Goal: Check status: Check status

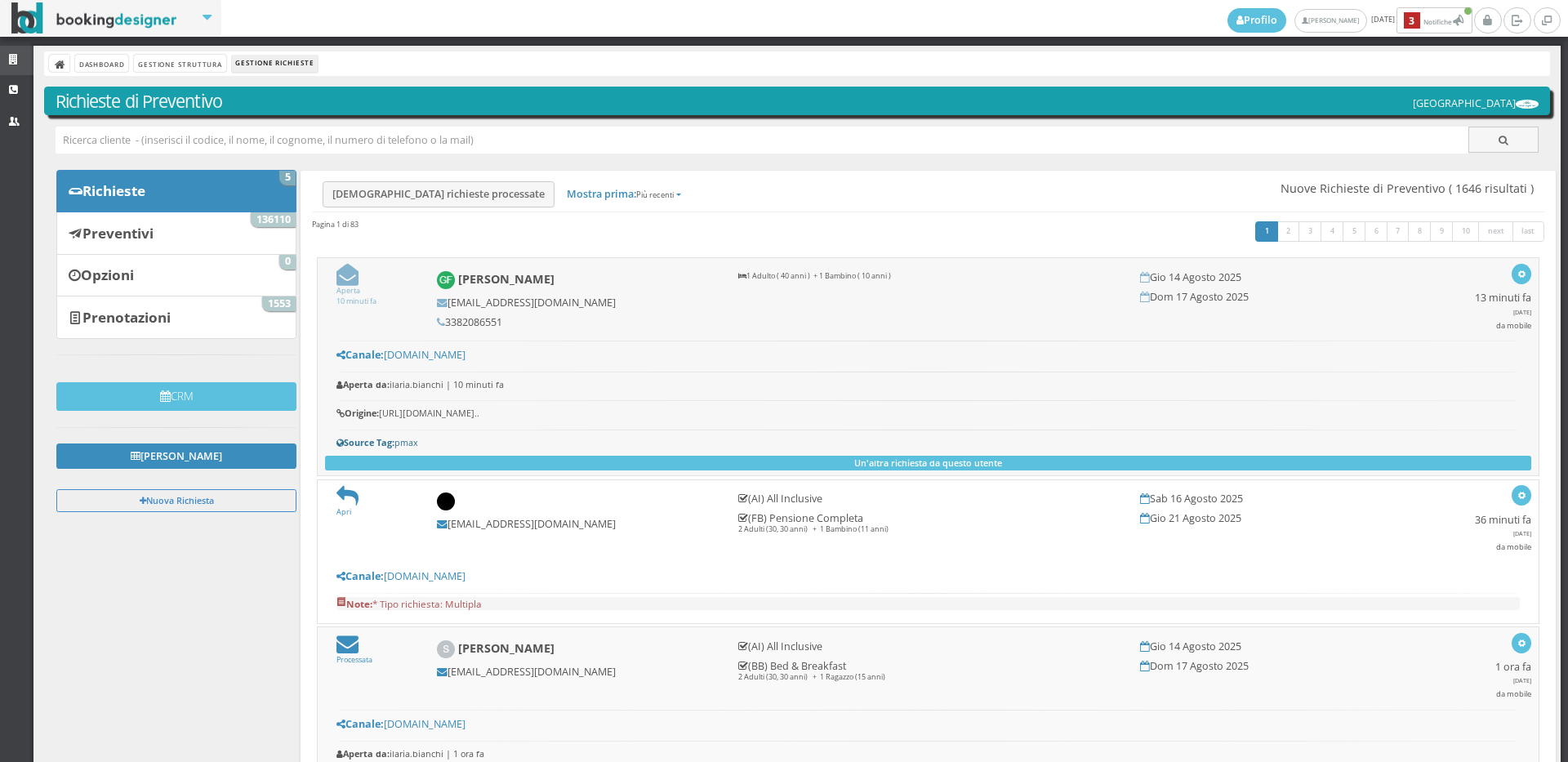
click at [8, 58] on link "Strutture" at bounding box center [17, 60] width 34 height 30
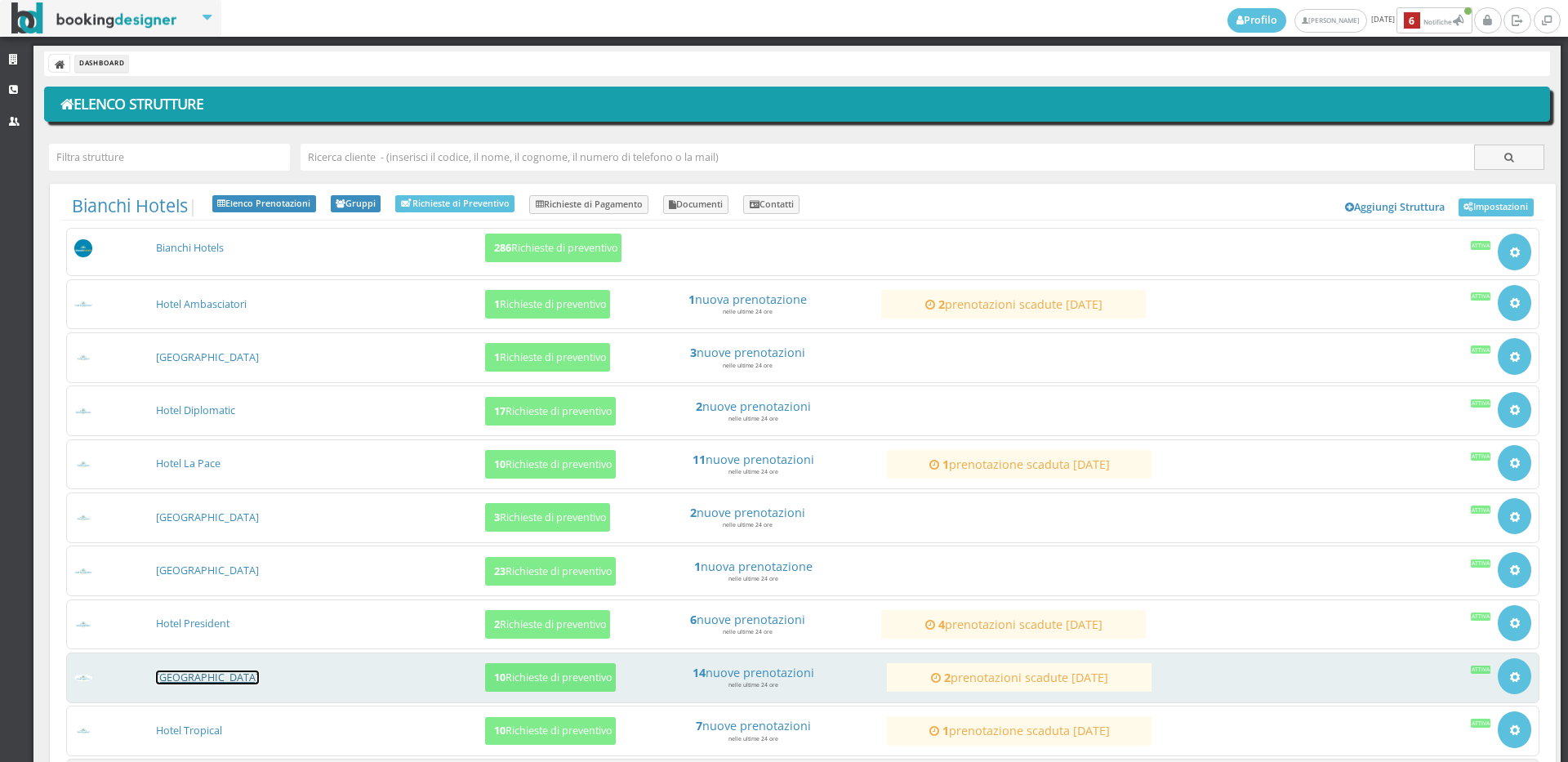
click at [187, 680] on link "[GEOGRAPHIC_DATA]" at bounding box center [207, 677] width 103 height 14
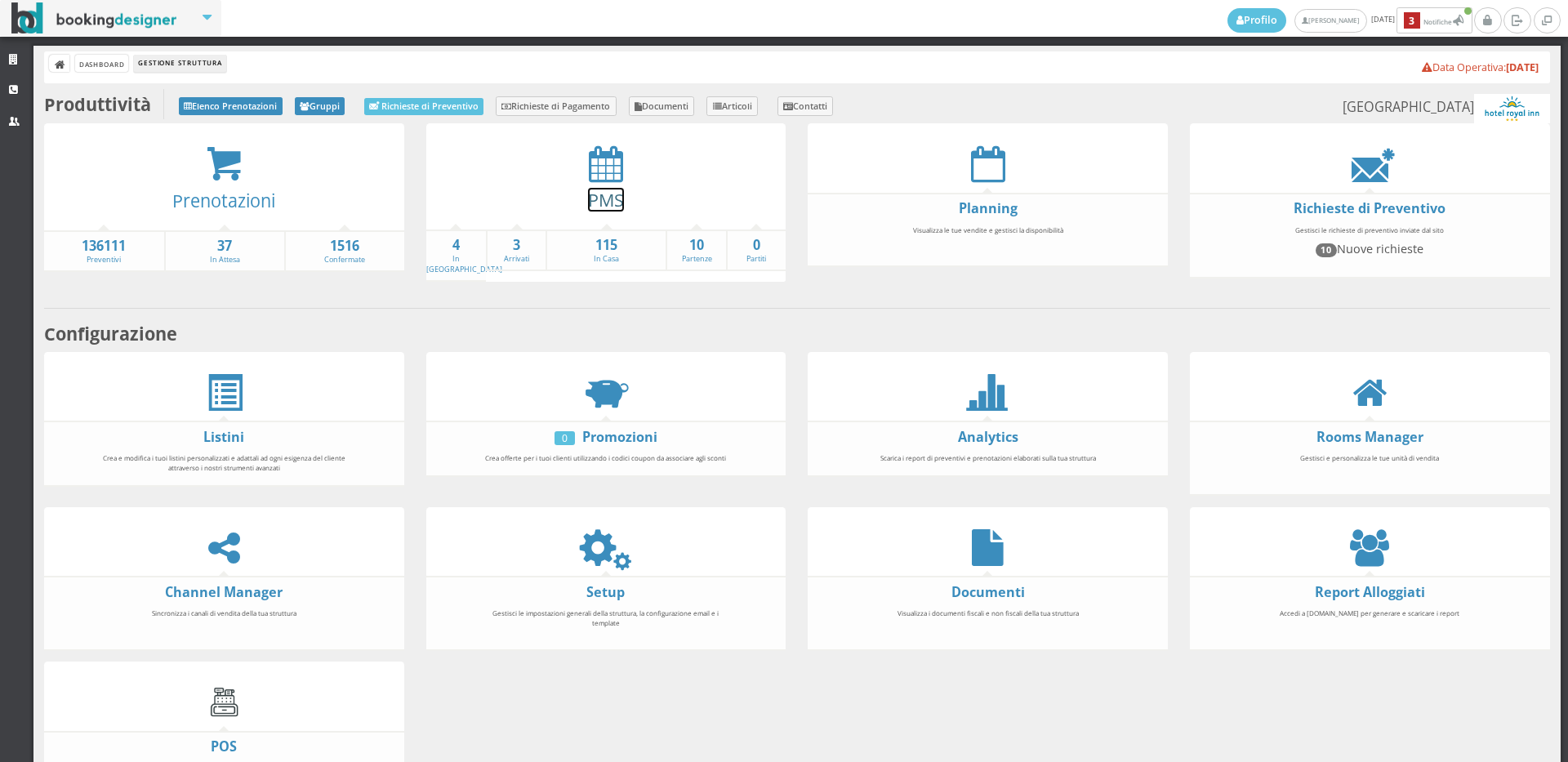
click at [602, 203] on link "PMS" at bounding box center [606, 200] width 36 height 24
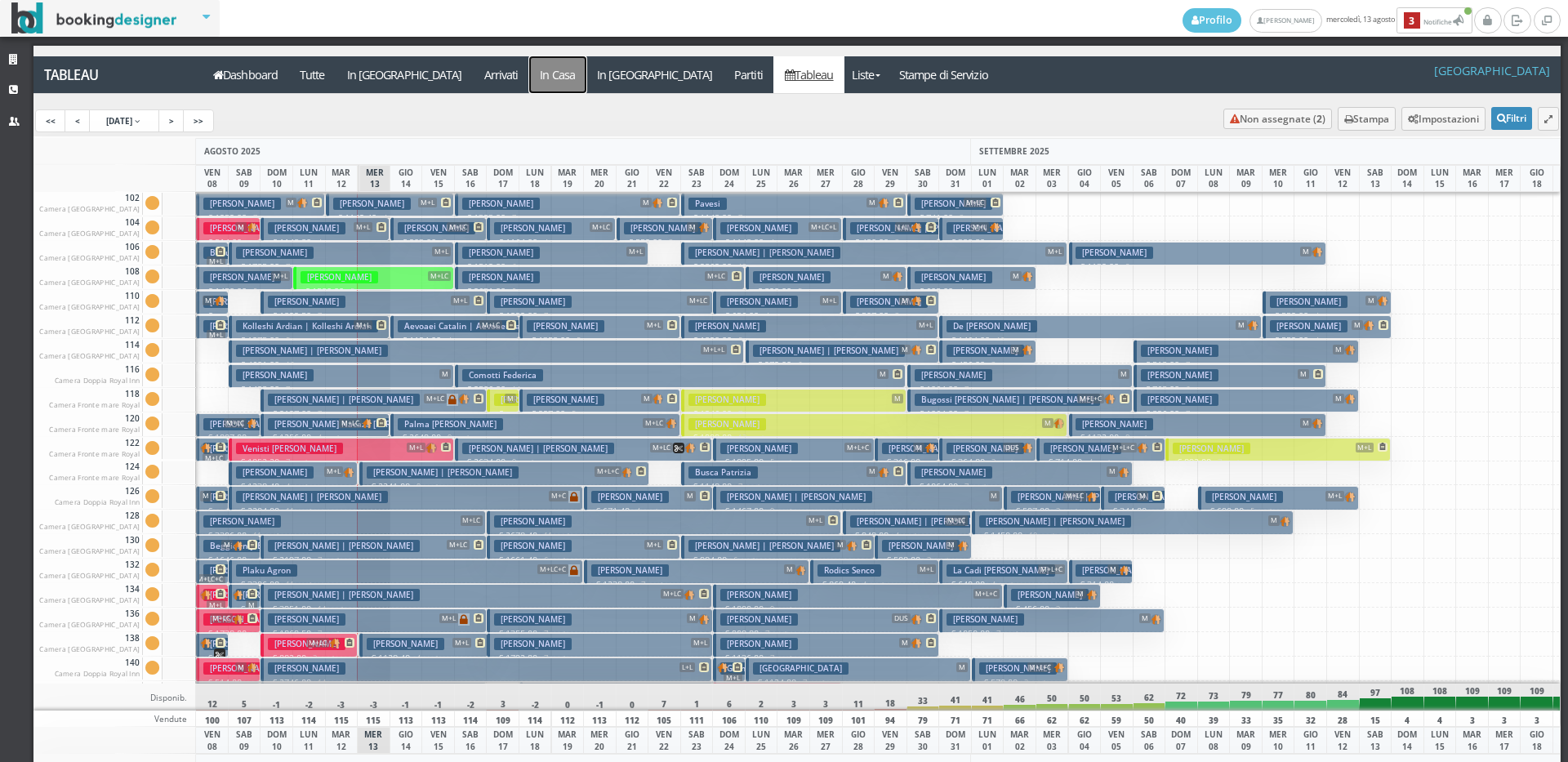
click at [529, 75] on a=pms-instay-reservations"] "In Casa" at bounding box center [558, 75] width 58 height 36
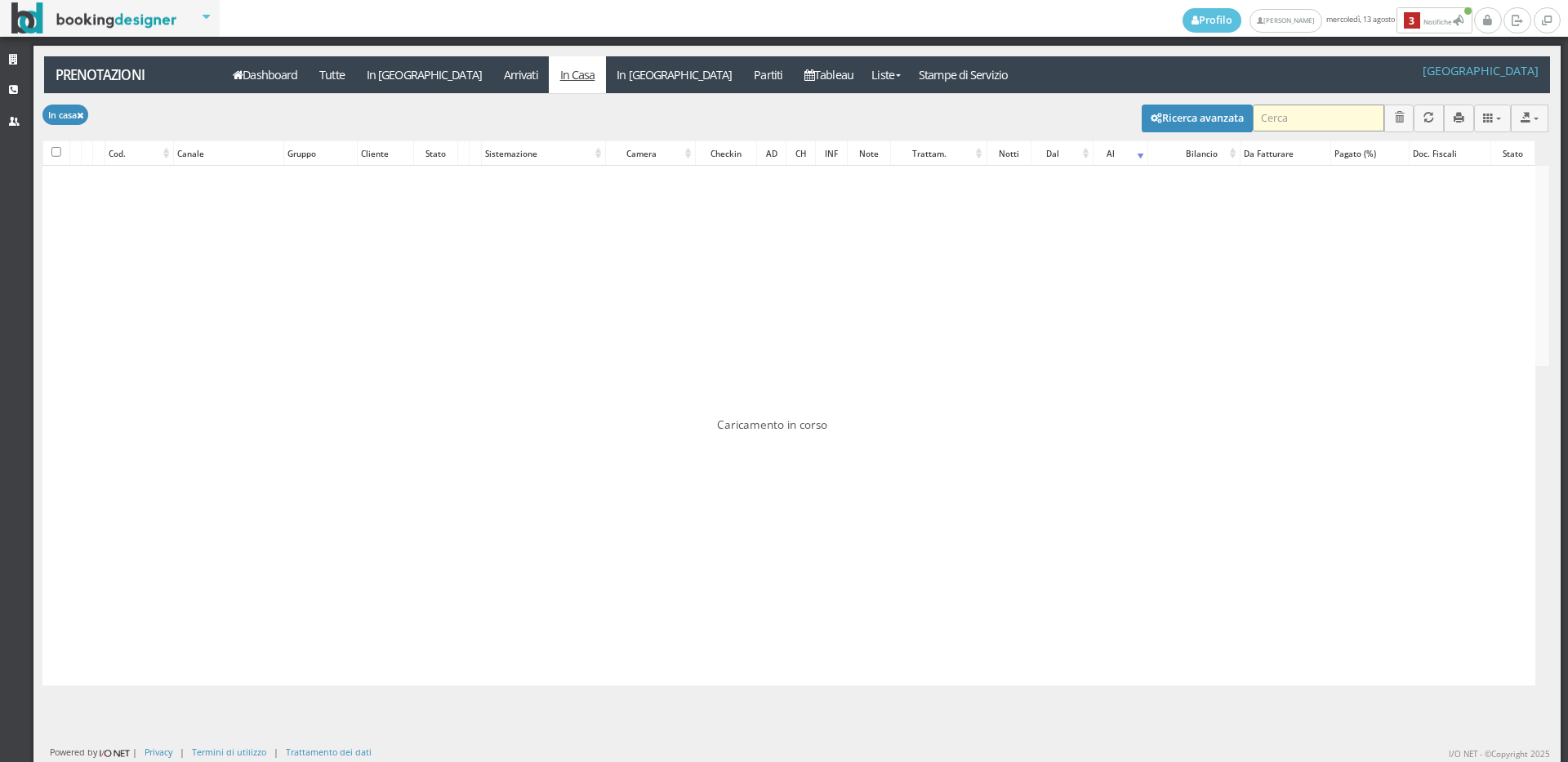
click at [1331, 126] on input "search" at bounding box center [1318, 119] width 131 height 27
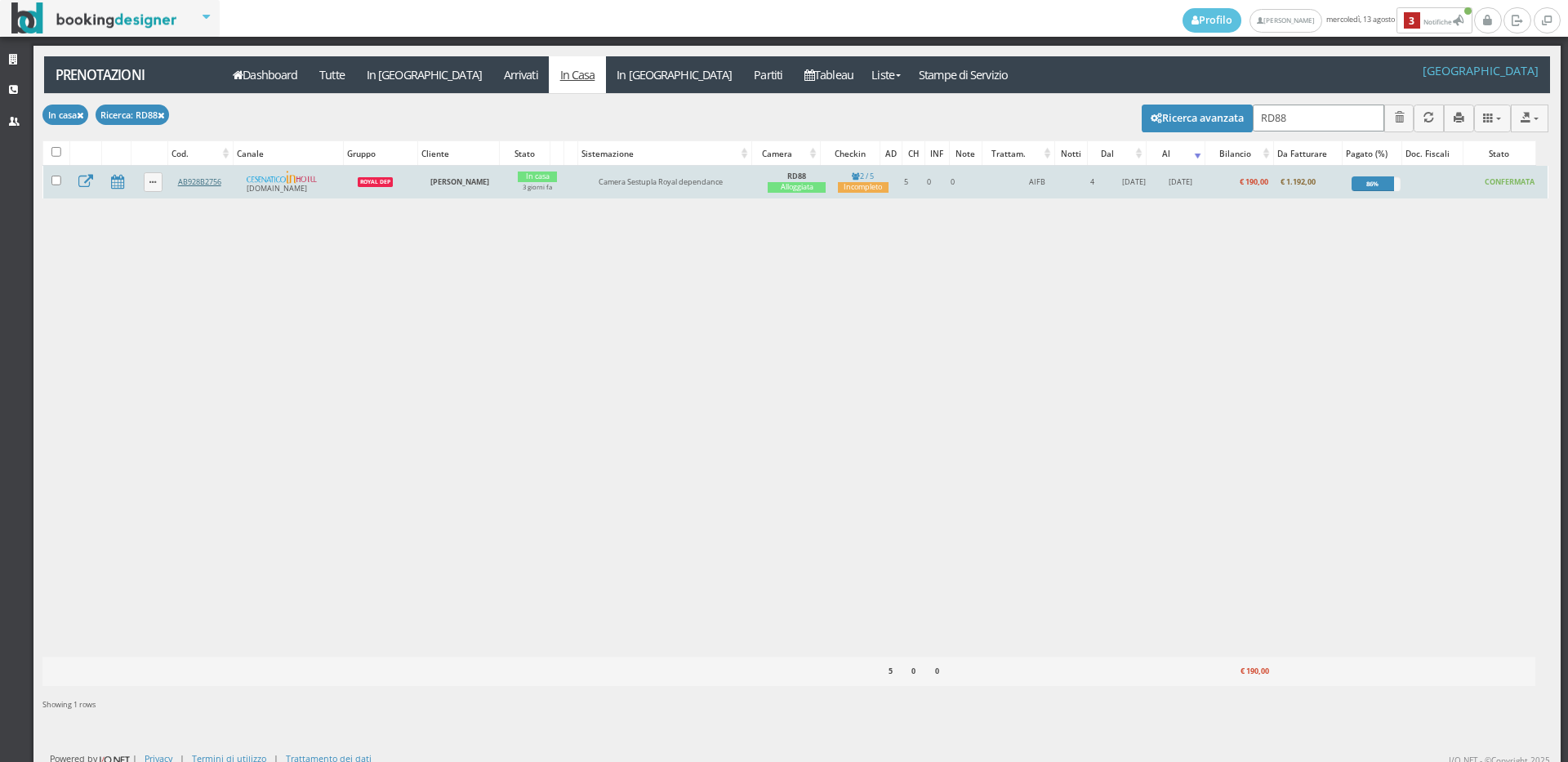
type input "RD88"
click at [200, 181] on link "AB928B2756" at bounding box center [199, 181] width 43 height 11
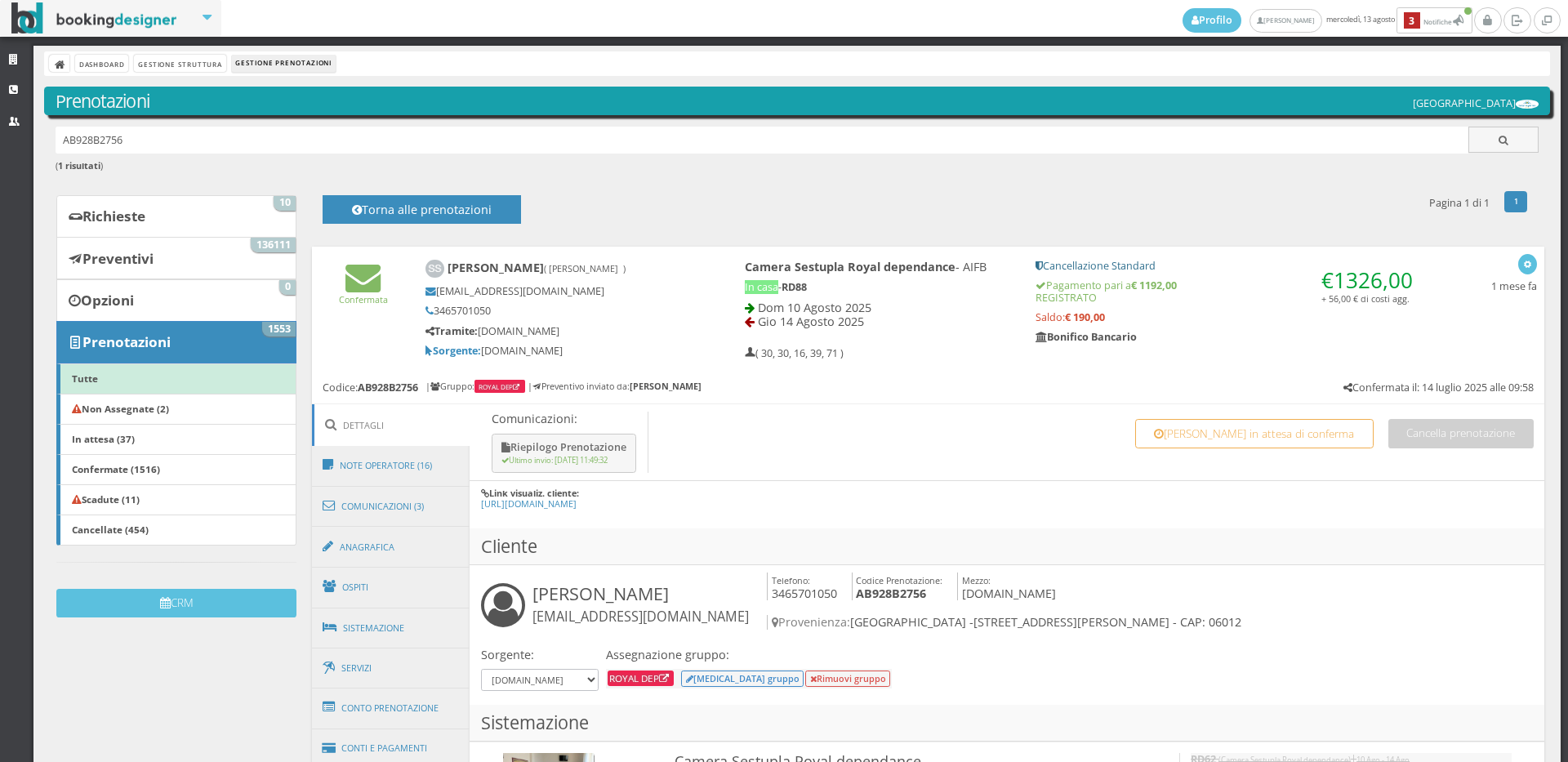
scroll to position [362, 0]
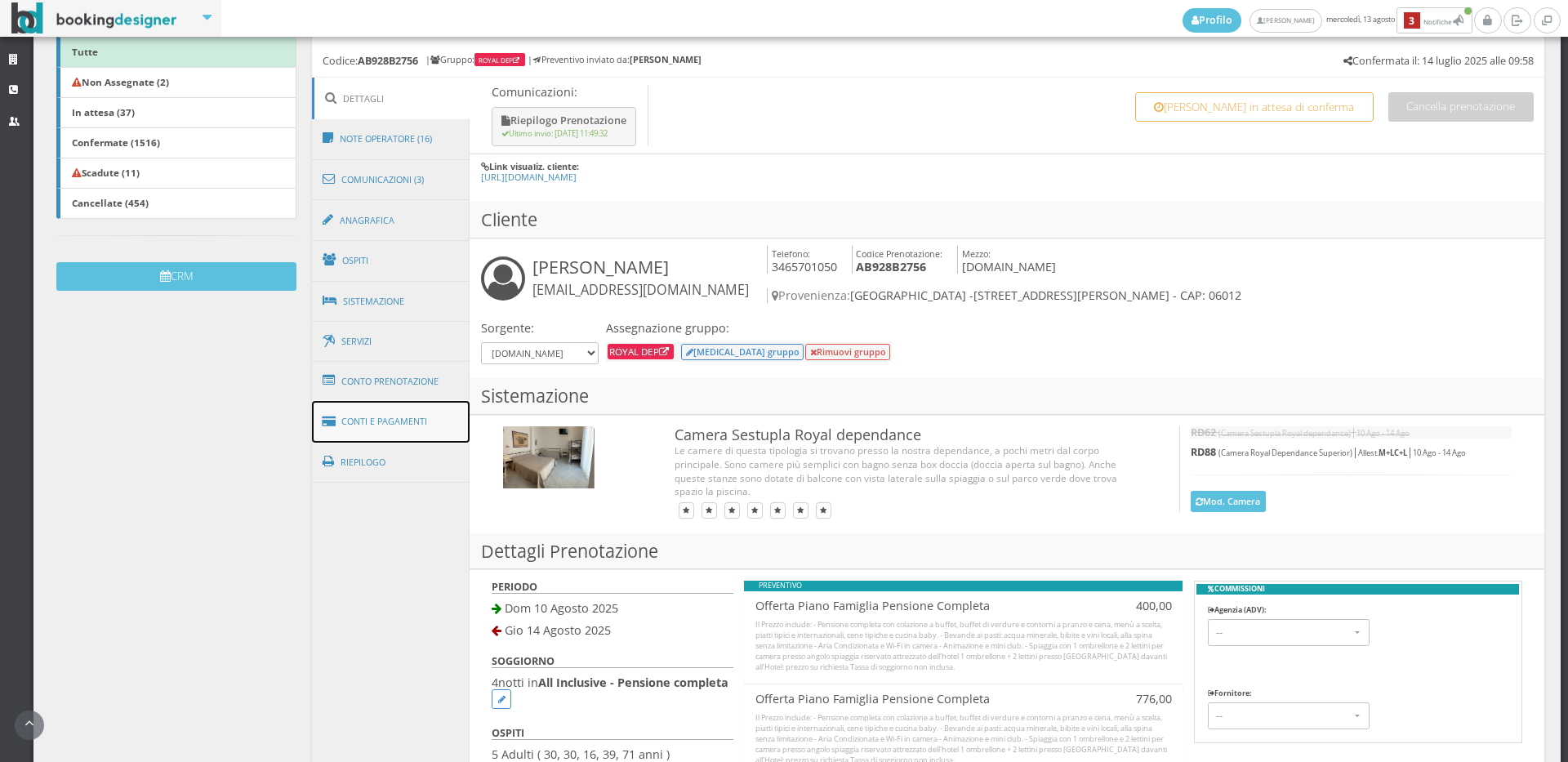
click at [415, 424] on link "Conti e Pagamenti" at bounding box center [391, 422] width 158 height 41
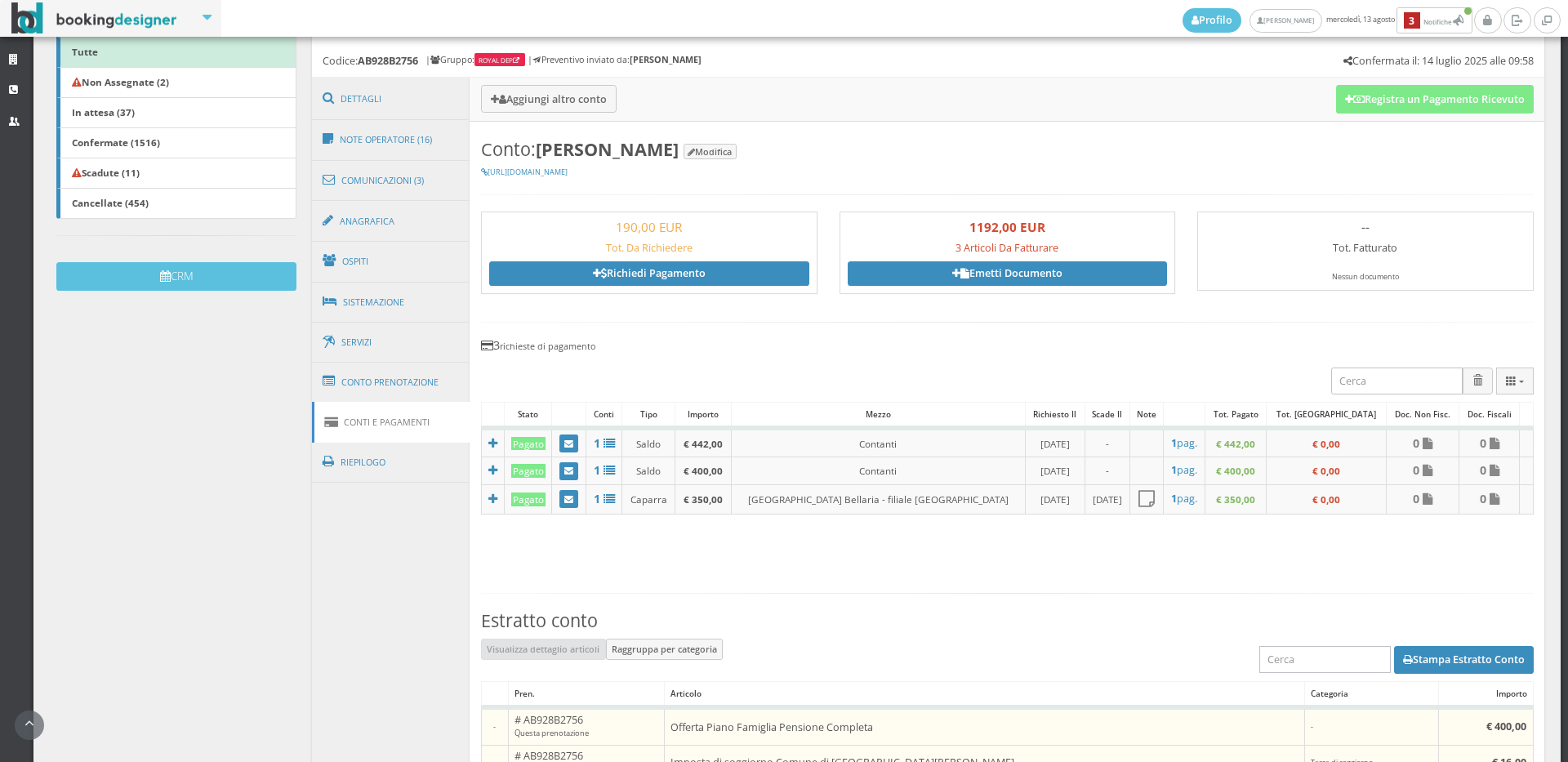
scroll to position [635, 0]
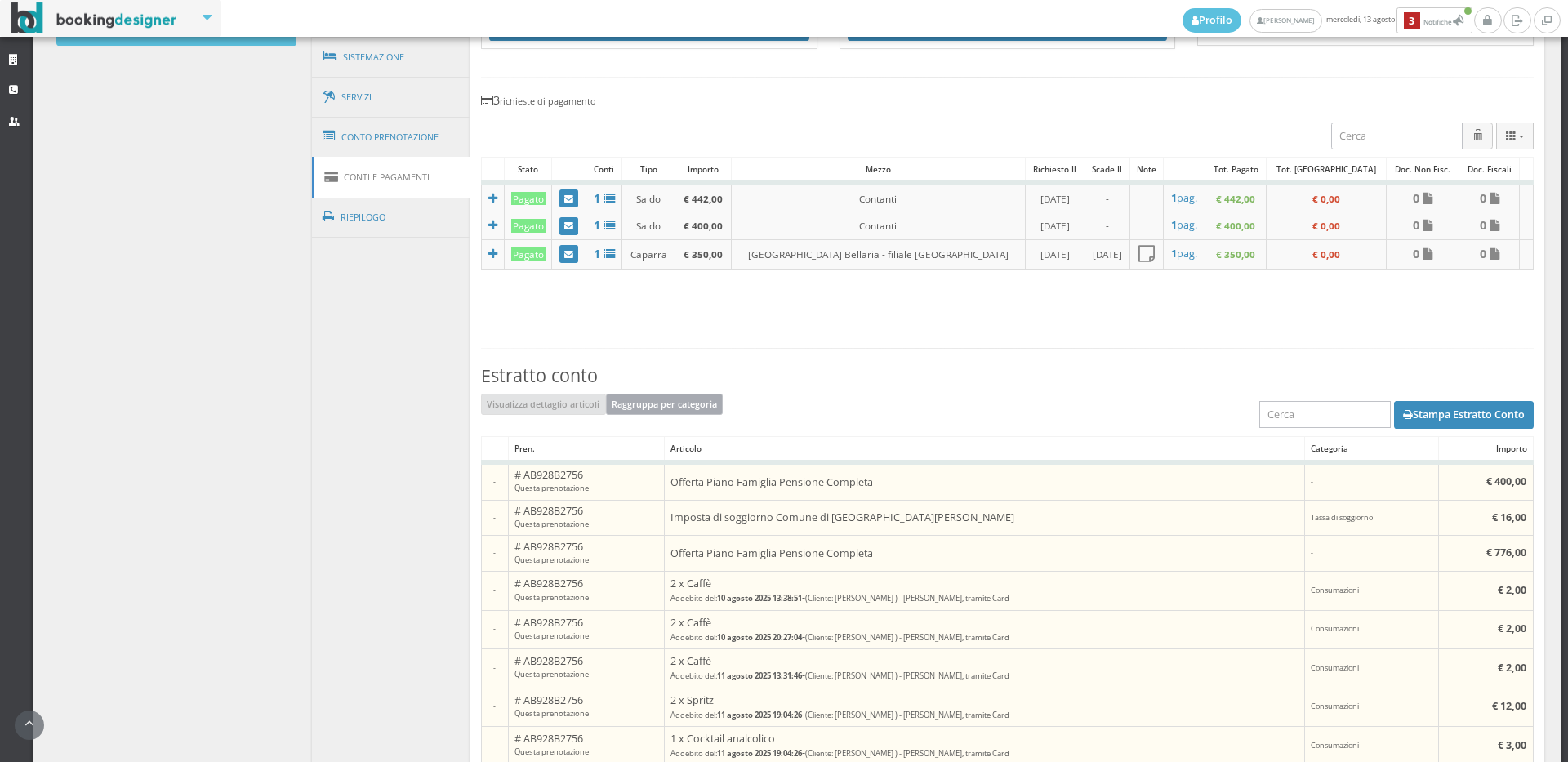
click at [683, 411] on button "Raggruppa per categoria" at bounding box center [664, 404] width 118 height 21
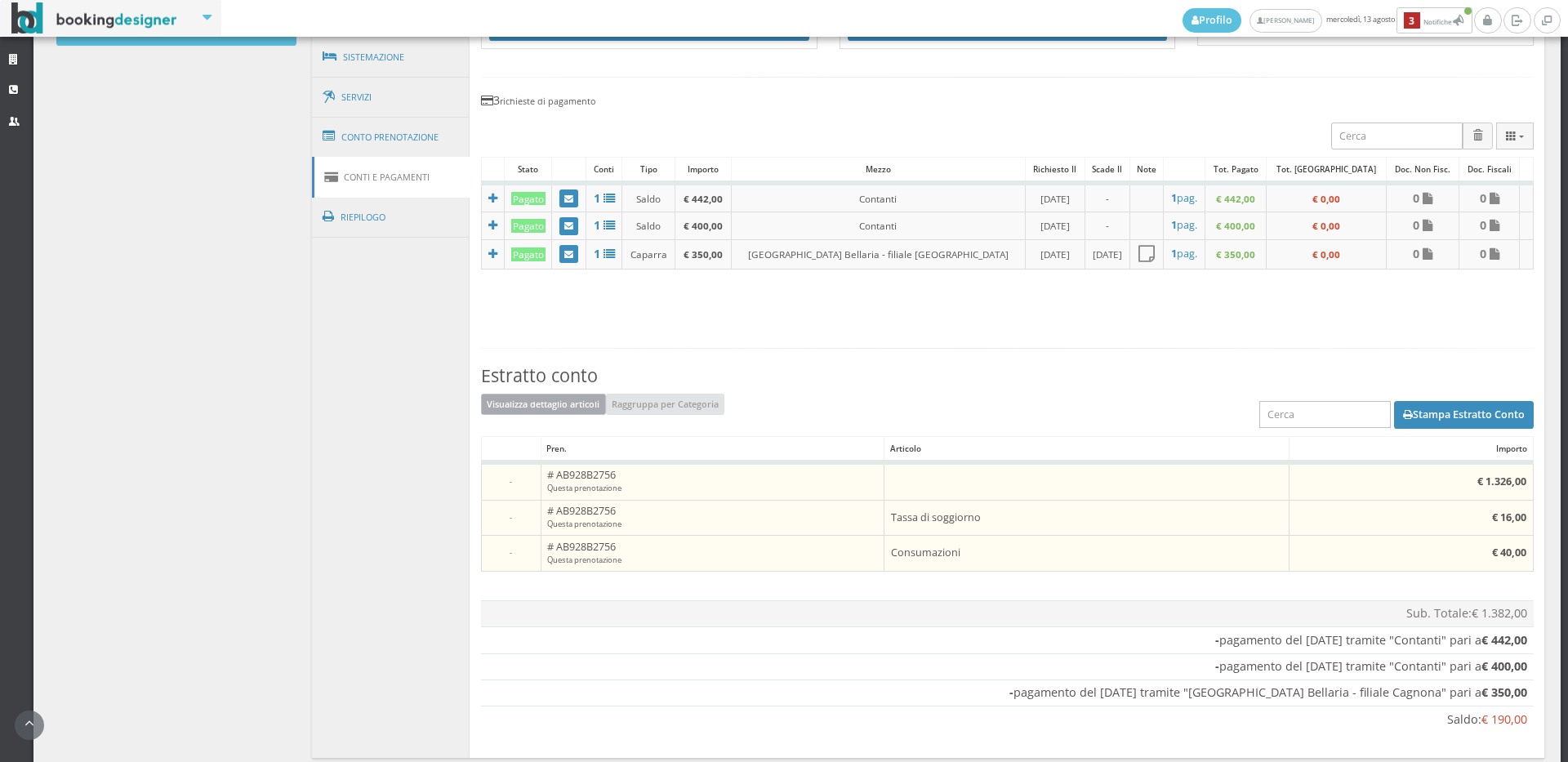
click at [584, 401] on button "Visualizza dettaglio articoli" at bounding box center [543, 404] width 125 height 21
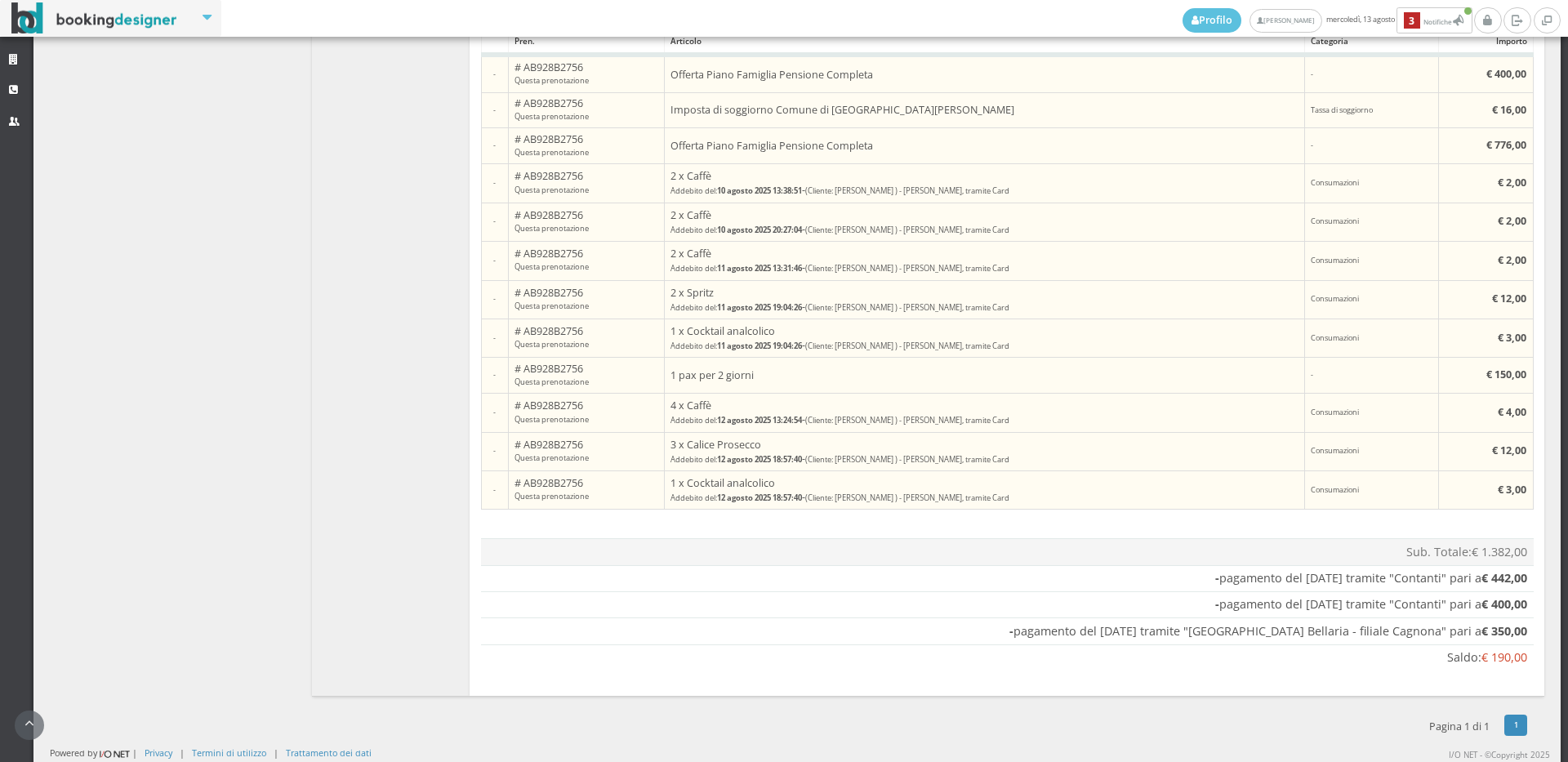
scroll to position [997, 0]
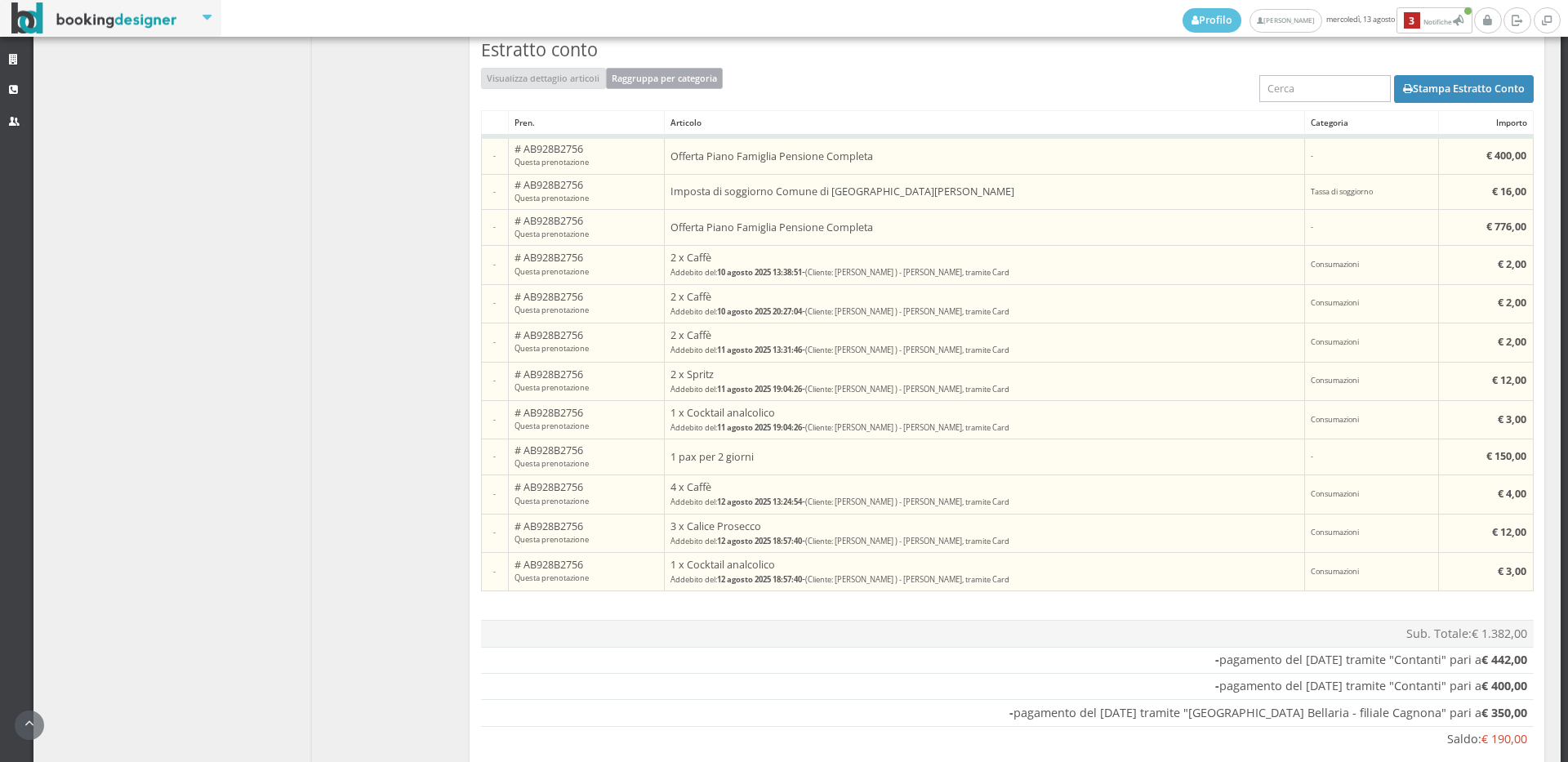
click at [629, 72] on button "Raggruppa per categoria" at bounding box center [664, 78] width 118 height 21
